Goal: Information Seeking & Learning: Understand process/instructions

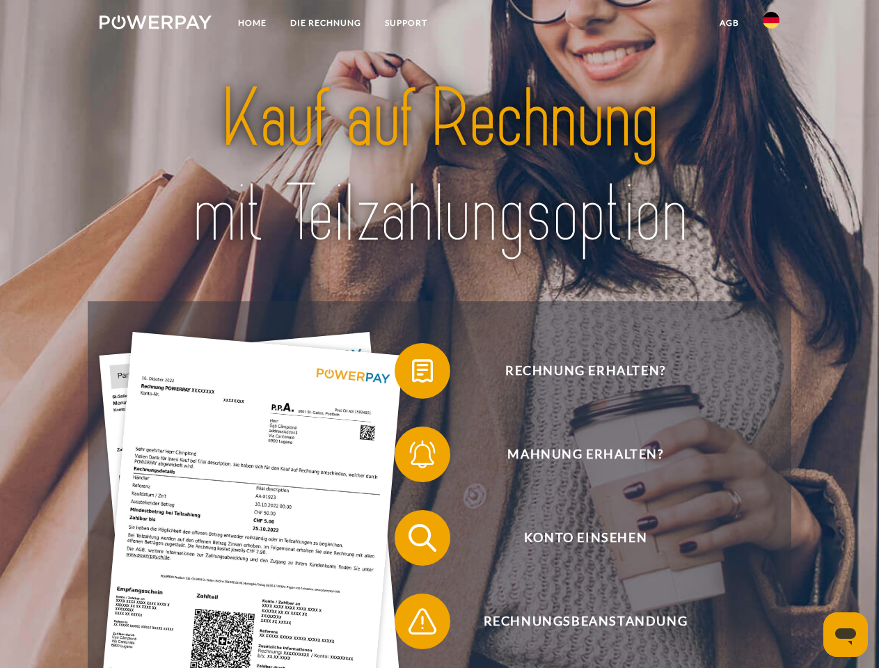
click at [155, 24] on img at bounding box center [156, 22] width 112 height 14
click at [771, 24] on img at bounding box center [771, 20] width 17 height 17
click at [729, 23] on link "agb" at bounding box center [729, 22] width 43 height 25
click at [412, 374] on span at bounding box center [402, 371] width 70 height 70
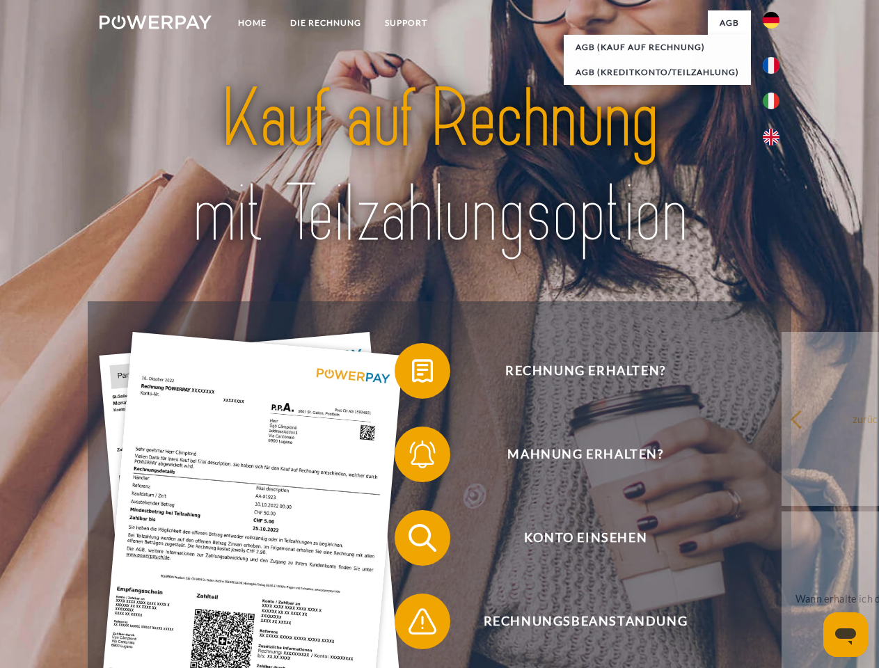
click at [412, 457] on span at bounding box center [402, 455] width 70 height 70
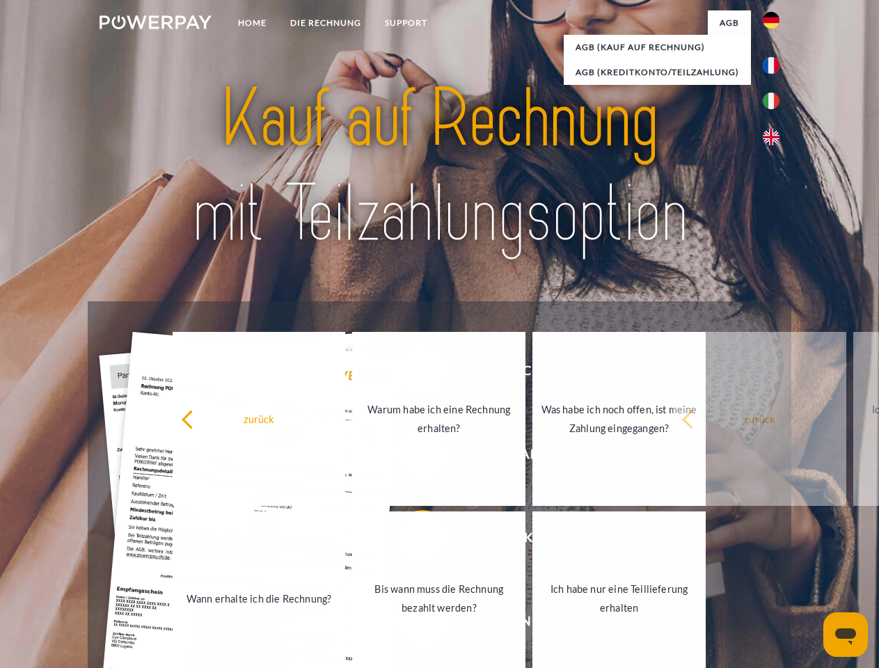
click at [412, 541] on link "Bis wann muss die Rechnung bezahlt werden?" at bounding box center [438, 599] width 173 height 174
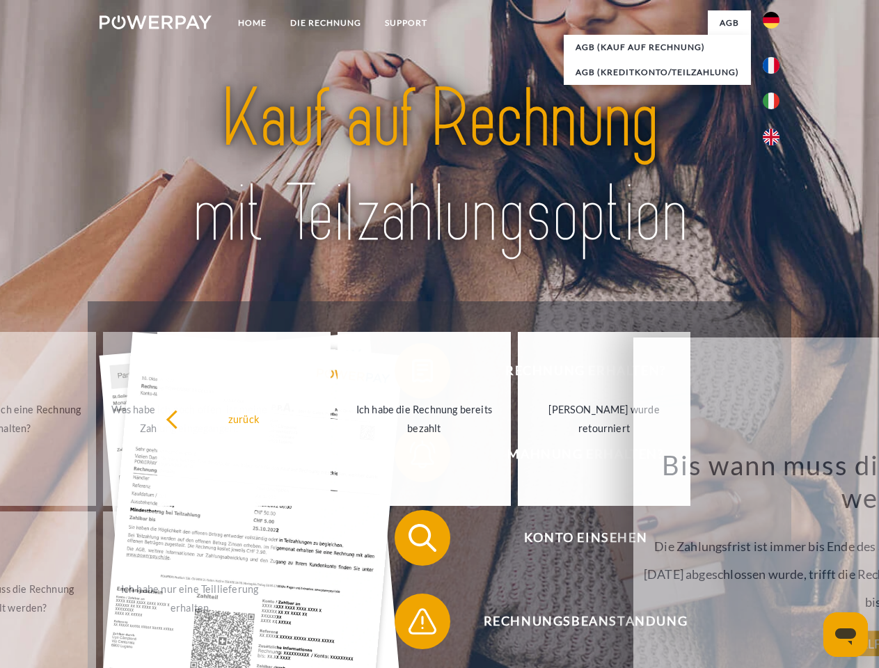
click at [412, 624] on span at bounding box center [402, 622] width 70 height 70
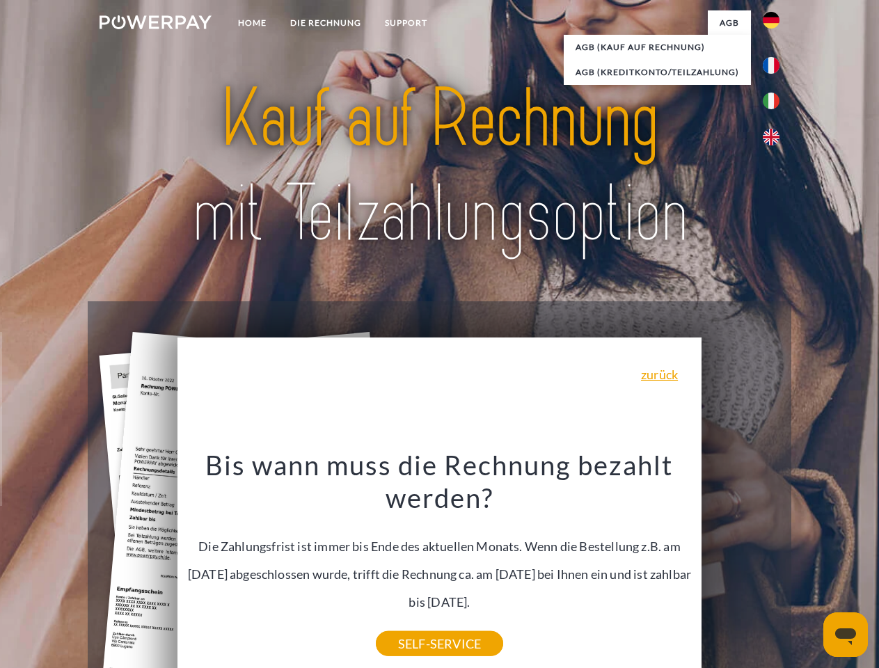
click at [846, 635] on icon "Messaging-Fenster öffnen" at bounding box center [845, 636] width 21 height 17
